Goal: Task Accomplishment & Management: Use online tool/utility

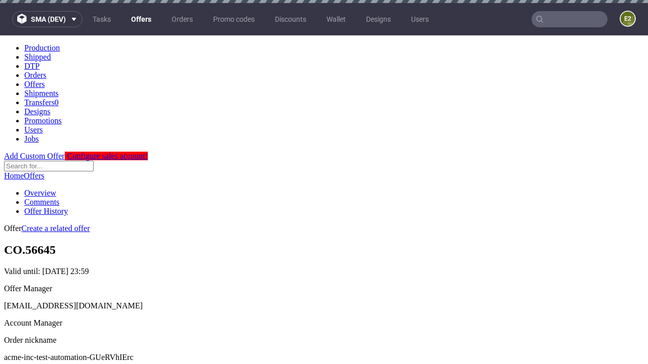
scroll to position [3, 0]
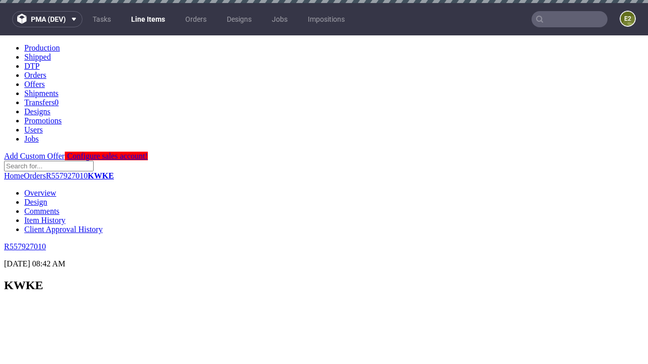
select select "accepted"
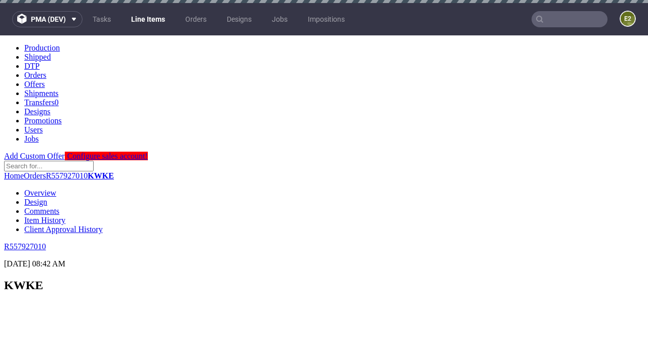
scroll to position [1390, 0]
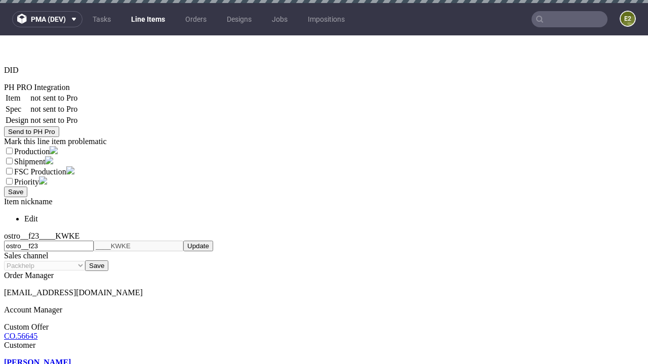
select select "received"
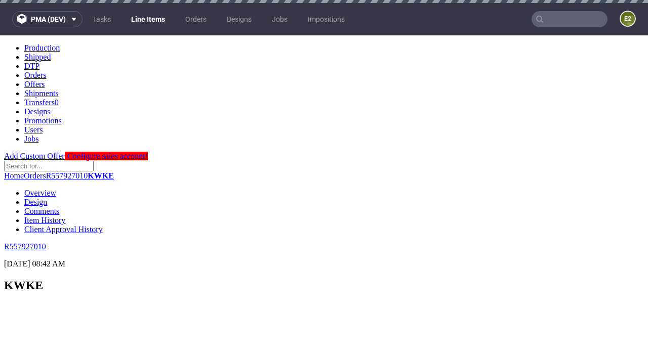
scroll to position [1390, 0]
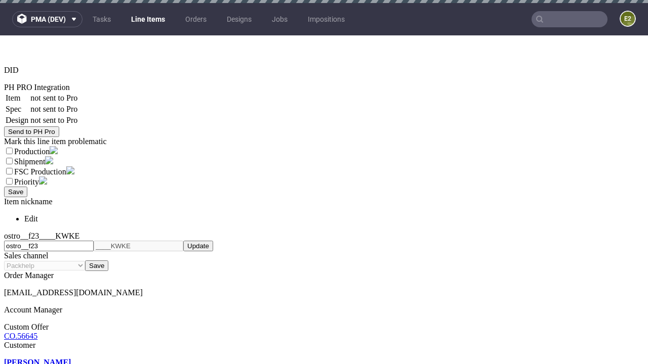
select select "accepted_dtp_issue_reprint"
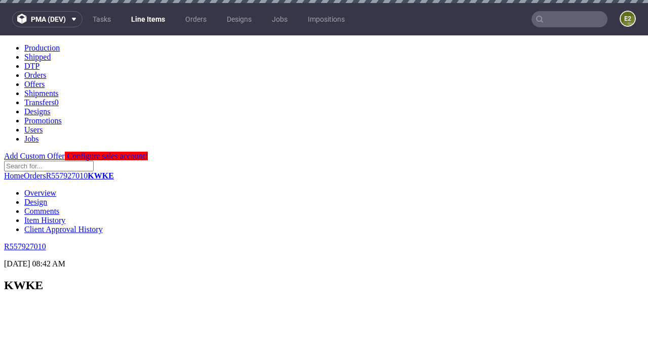
scroll to position [1428, 0]
